Goal: Transaction & Acquisition: Obtain resource

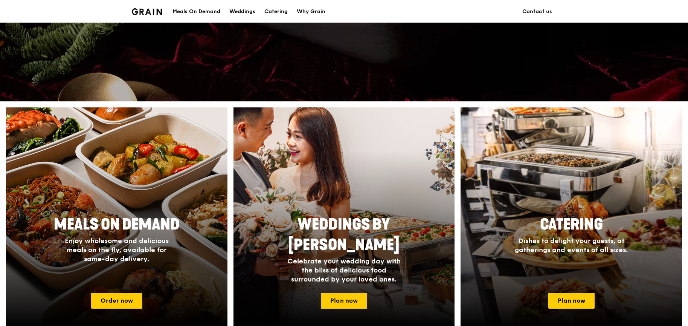
scroll to position [224, 0]
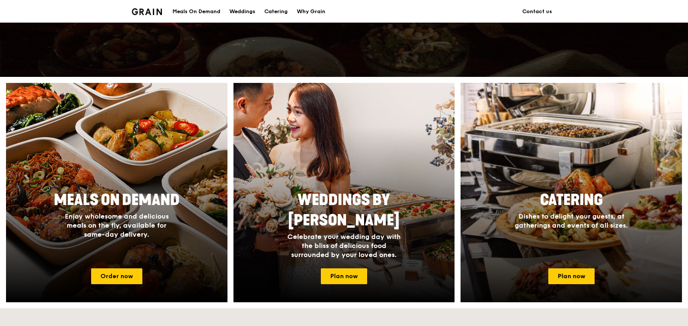
click at [582, 172] on div at bounding box center [570, 192] width 243 height 241
click at [576, 277] on link "Plan now" at bounding box center [571, 276] width 46 height 16
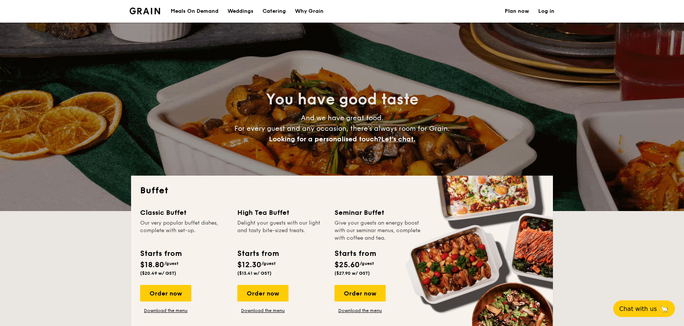
select select
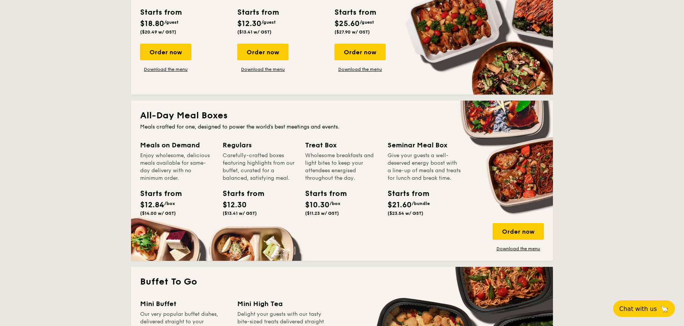
scroll to position [93, 0]
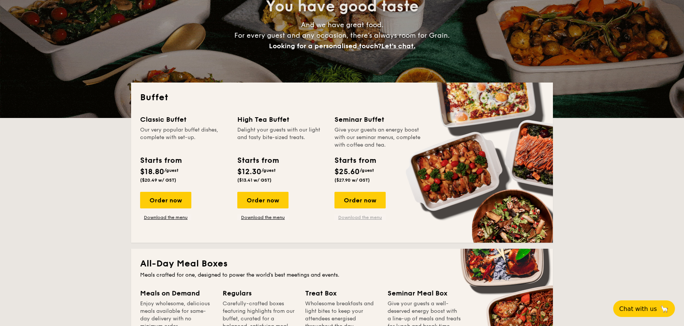
click at [360, 218] on link "Download the menu" at bounding box center [359, 217] width 51 height 6
